Goal: Information Seeking & Learning: Learn about a topic

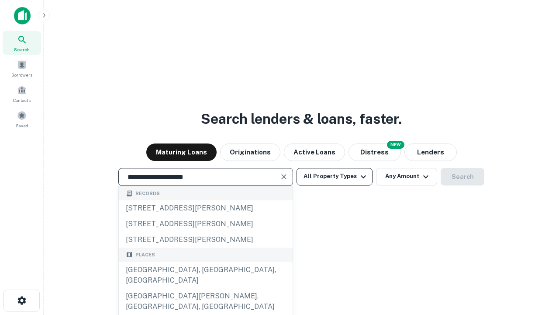
click at [205, 288] on div "[GEOGRAPHIC_DATA], [GEOGRAPHIC_DATA], [GEOGRAPHIC_DATA]" at bounding box center [206, 275] width 174 height 26
click at [335, 176] on button "All Property Types" at bounding box center [335, 176] width 76 height 17
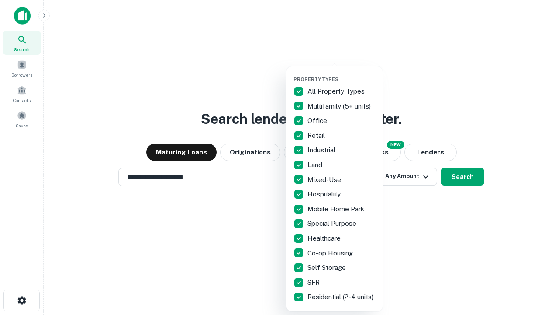
type input "**********"
click at [342, 73] on button "button" at bounding box center [342, 73] width 96 height 0
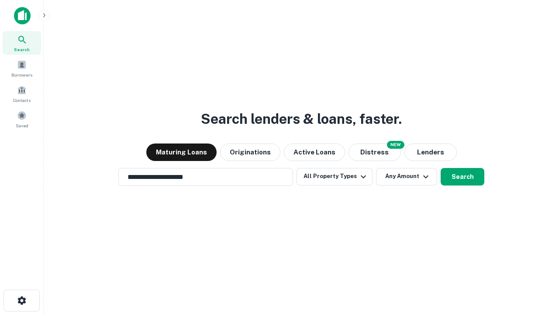
scroll to position [14, 0]
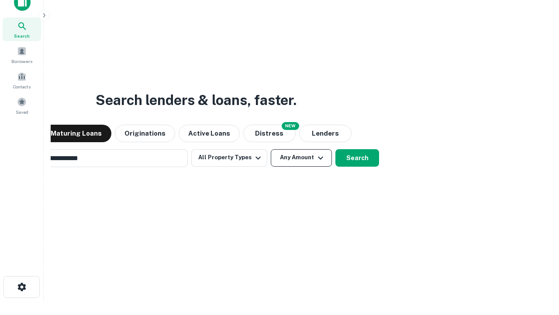
click at [271, 149] on button "Any Amount" at bounding box center [301, 157] width 61 height 17
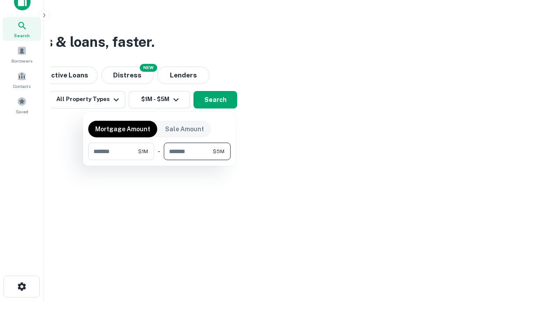
type input "*******"
click at [160, 160] on button "button" at bounding box center [159, 160] width 142 height 0
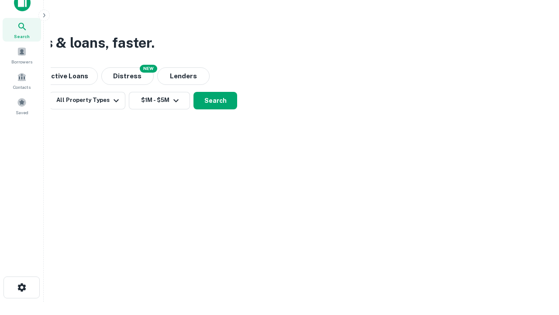
scroll to position [5, 161]
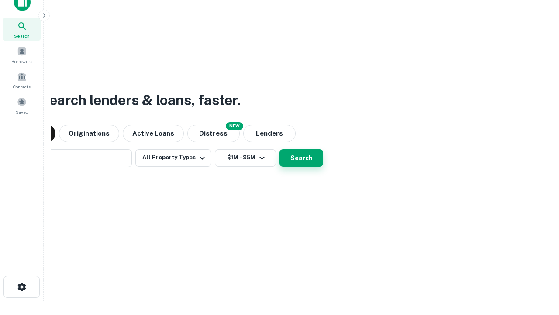
click at [280, 149] on button "Search" at bounding box center [302, 157] width 44 height 17
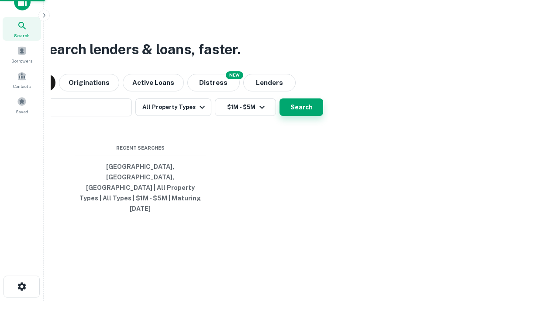
scroll to position [23, 247]
